Goal: Task Accomplishment & Management: Complete application form

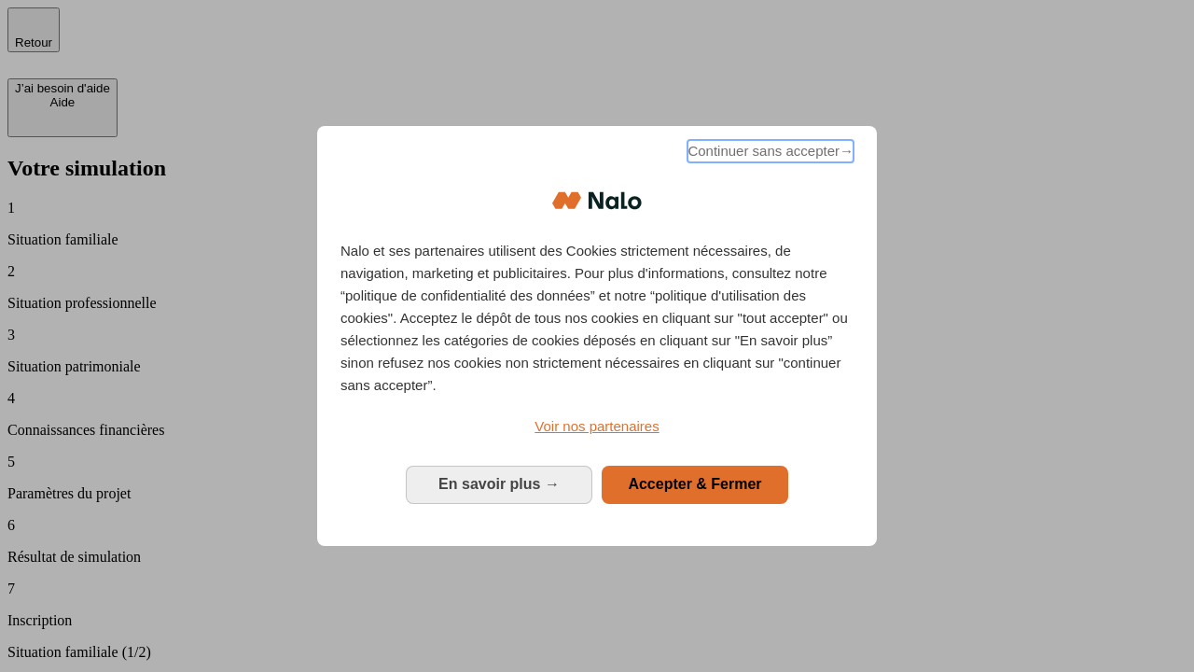
click at [769, 154] on span "Continuer sans accepter →" at bounding box center [771, 151] width 166 height 22
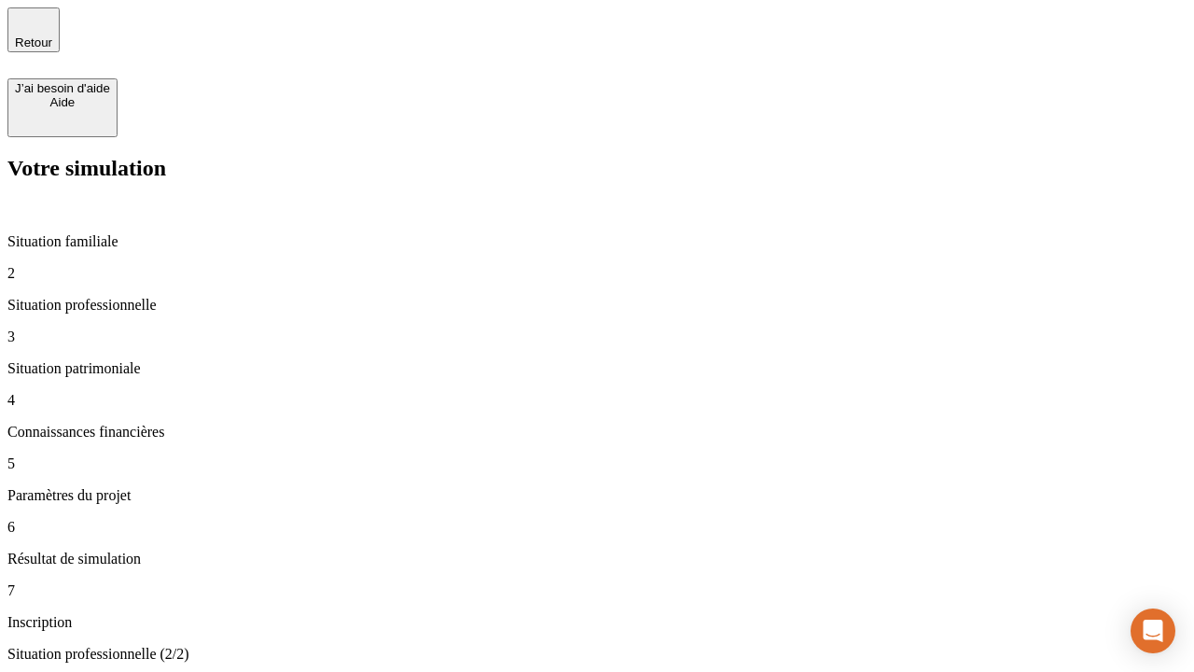
type input "30 000"
type input "0"
type input "1 000"
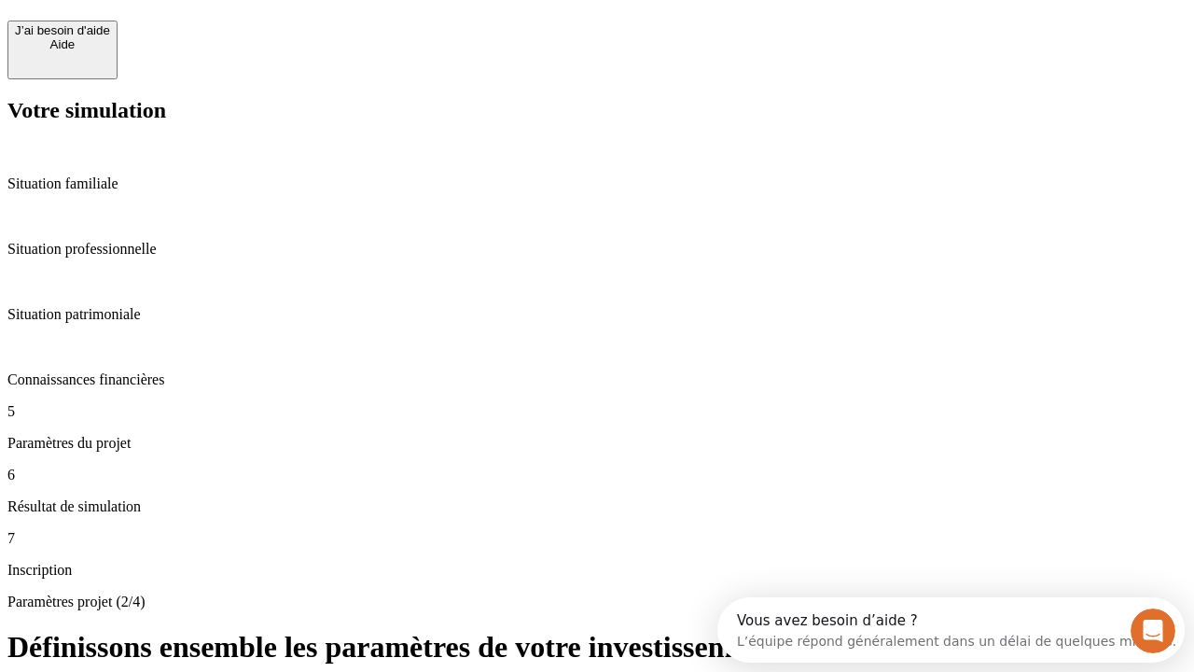
scroll to position [35, 0]
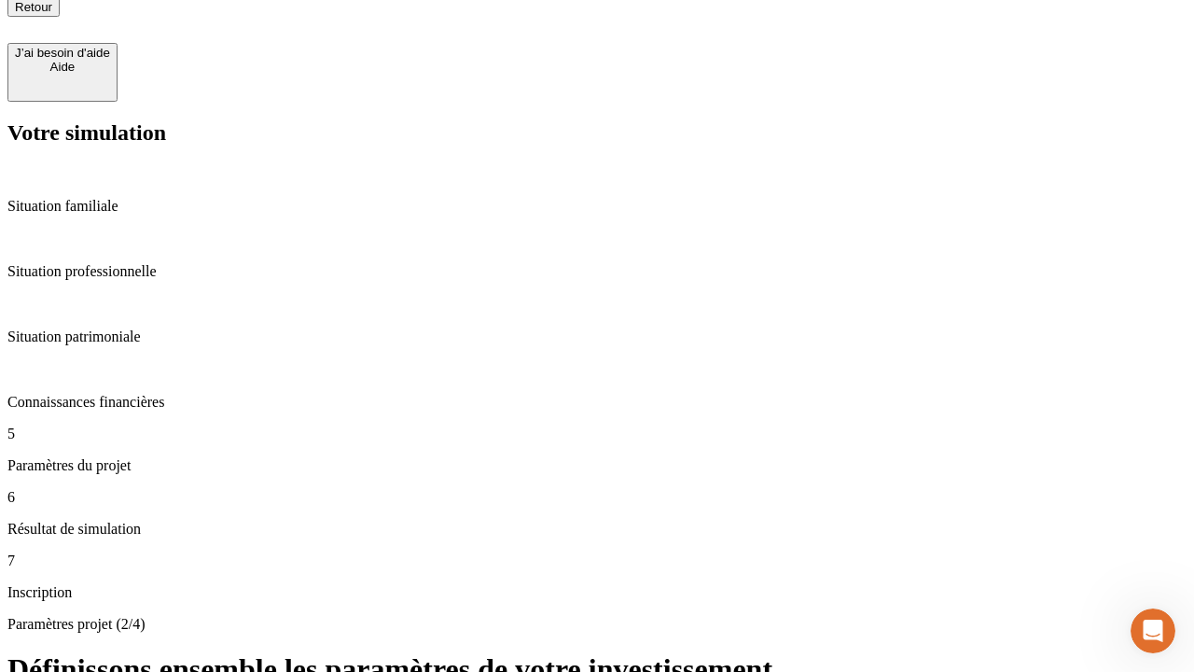
type input "40"
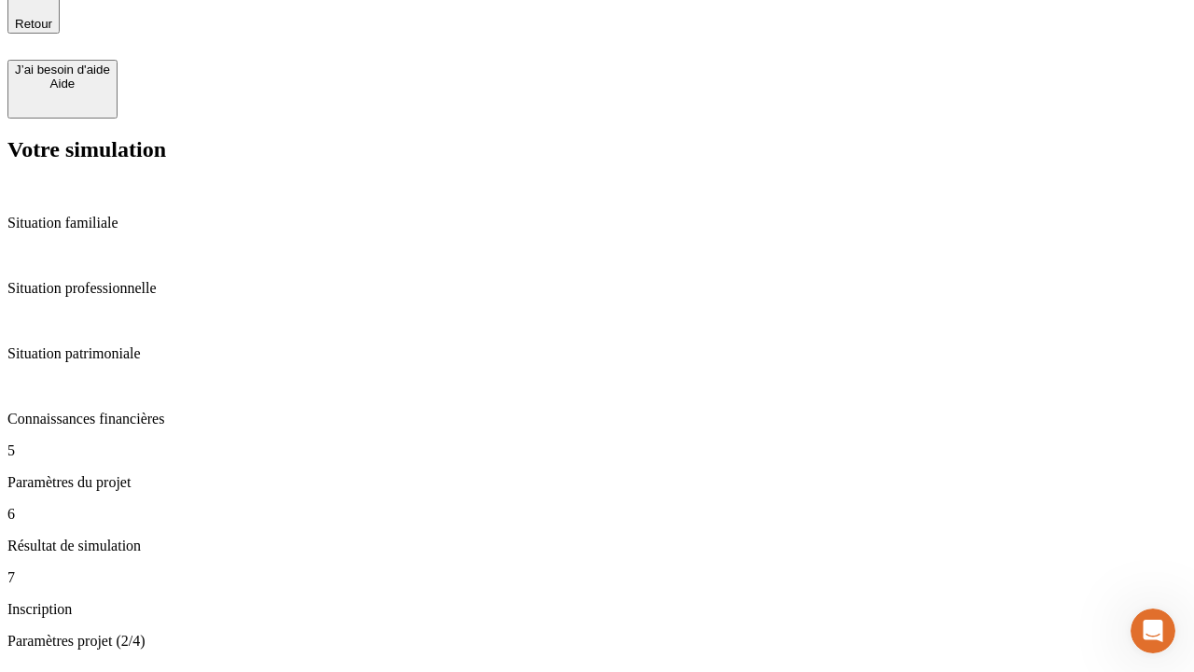
type input "200 000"
type input "640"
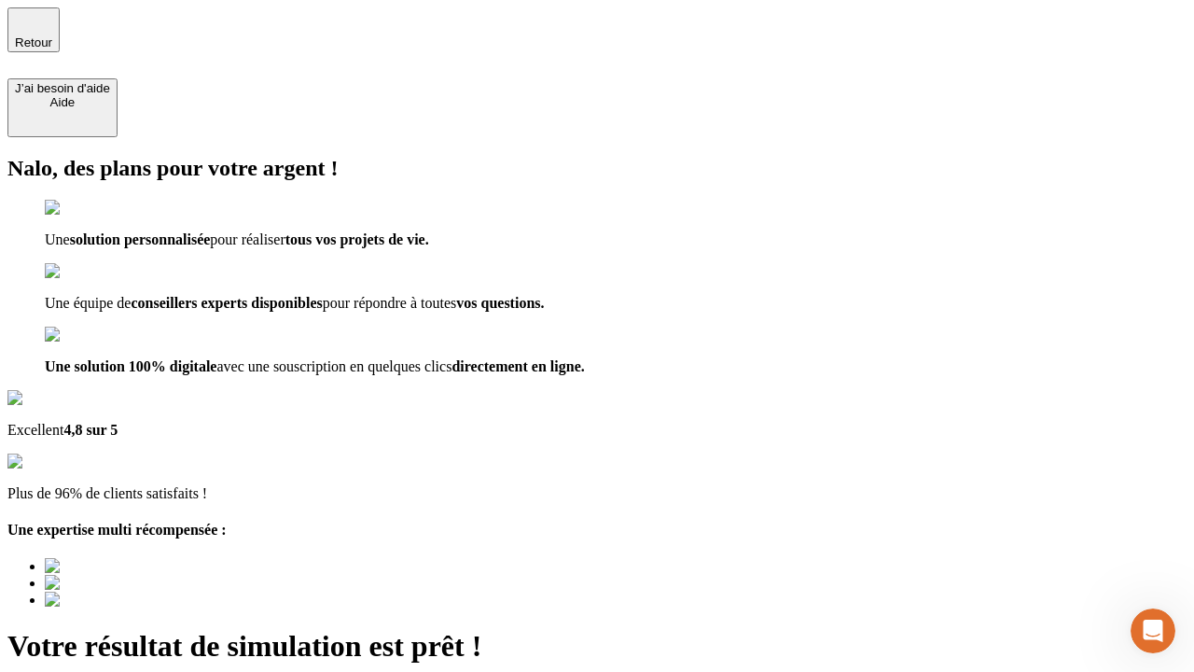
type input "[EMAIL_ADDRESS][DOMAIN_NAME]"
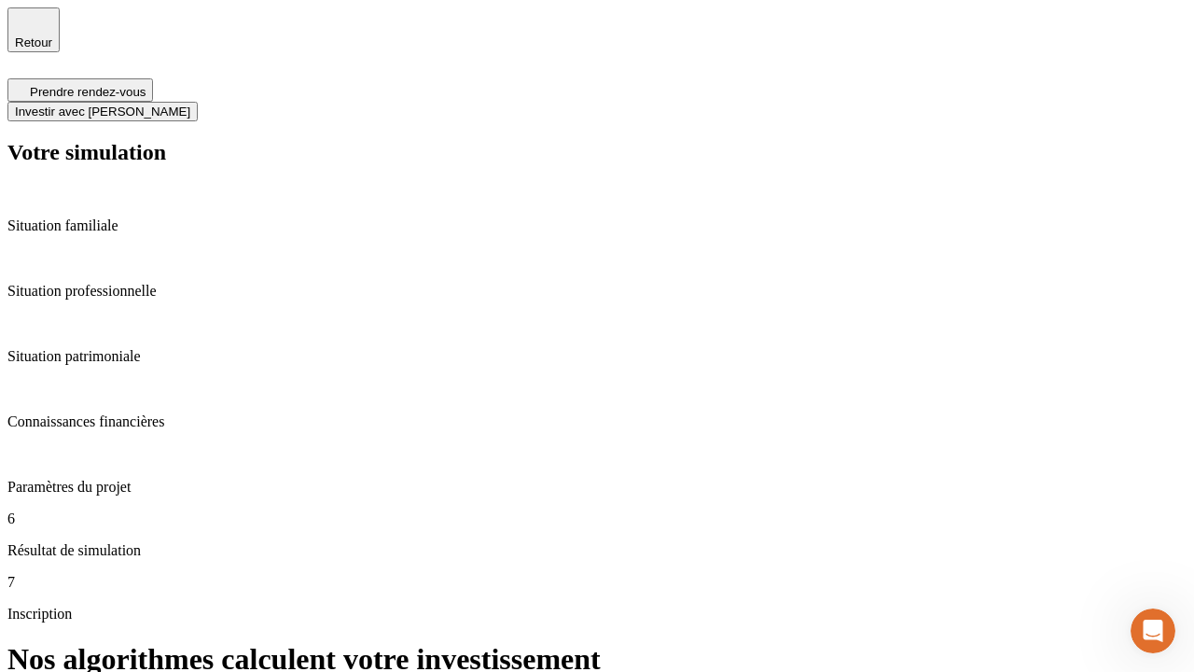
scroll to position [7, 0]
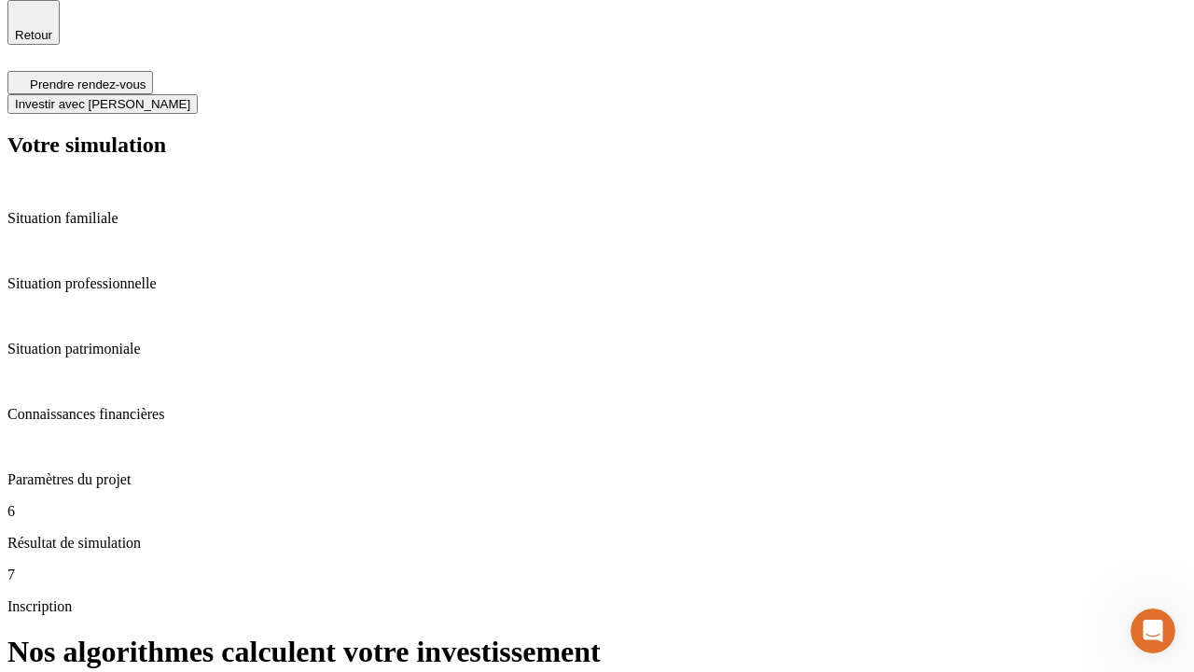
click at [190, 97] on span "Investir avec [PERSON_NAME]" at bounding box center [102, 104] width 175 height 14
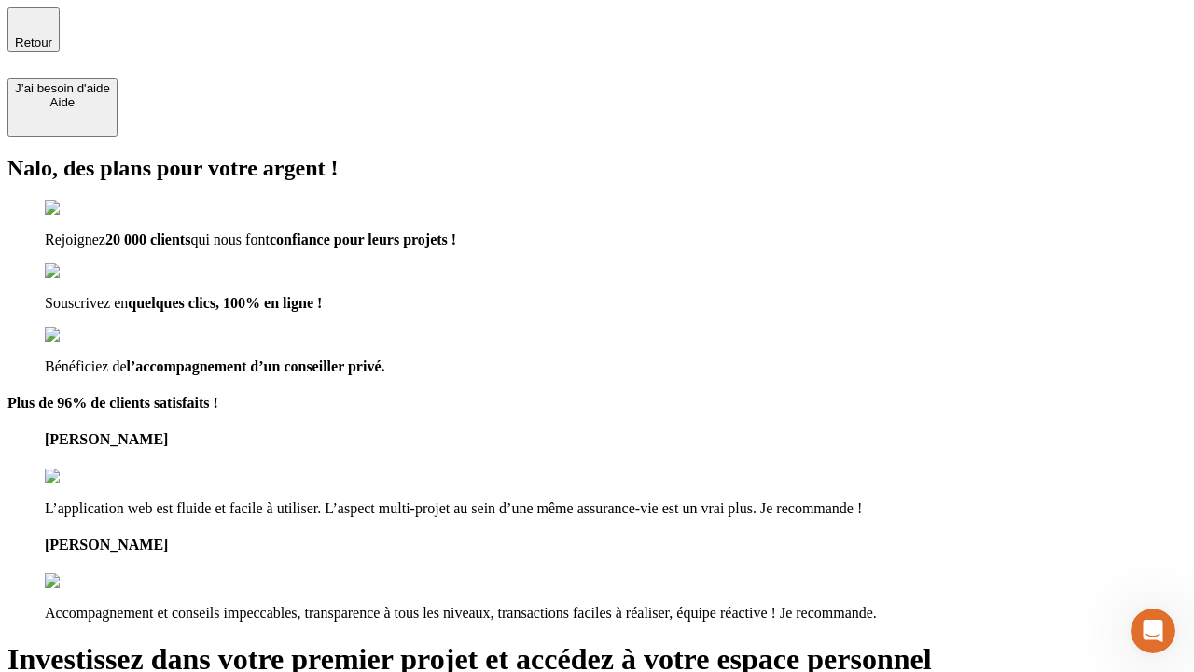
type input "[PERSON_NAME][EMAIL_ADDRESS][DOMAIN_NAME]"
